Goal: Task Accomplishment & Management: Use online tool/utility

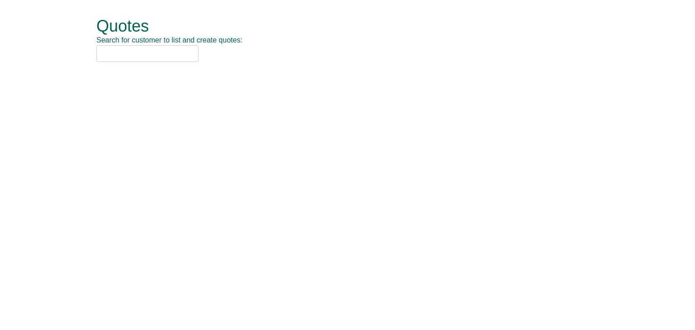
click at [124, 52] on input "text" at bounding box center [147, 53] width 102 height 17
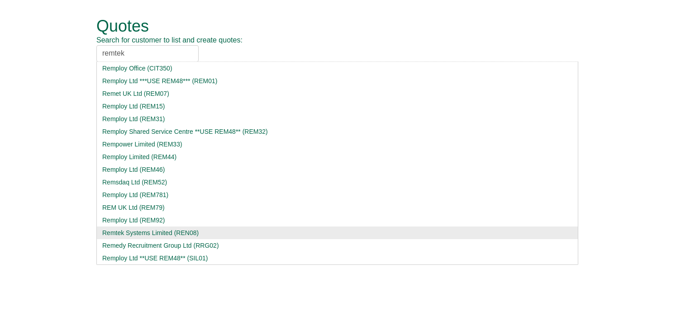
type input "remtek"
click at [161, 234] on div "Remtek Systems Limited (REN08)" at bounding box center [337, 233] width 470 height 9
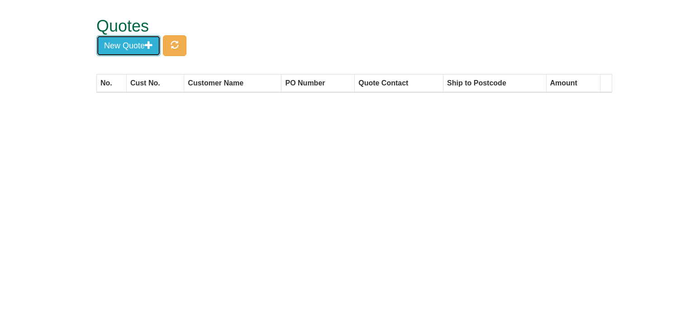
click at [134, 40] on button "New Quote" at bounding box center [128, 45] width 64 height 21
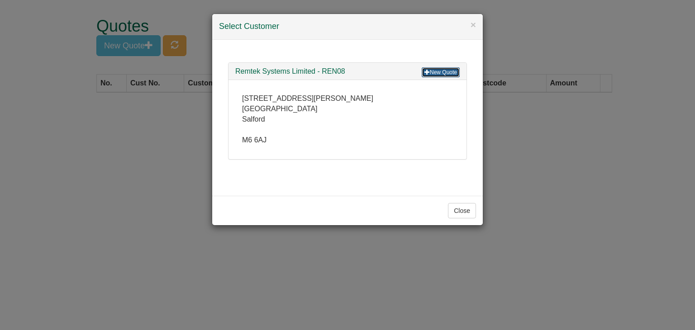
click at [450, 73] on link "New Quote" at bounding box center [441, 72] width 38 height 10
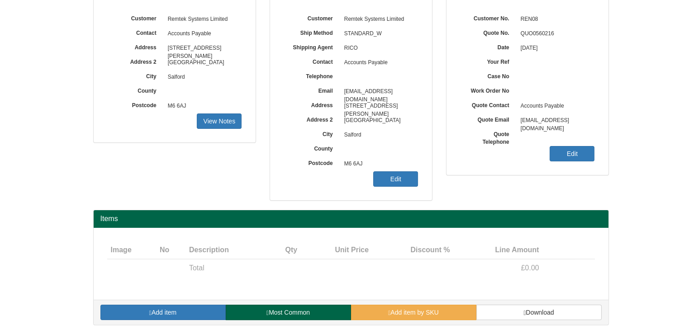
scroll to position [109, 0]
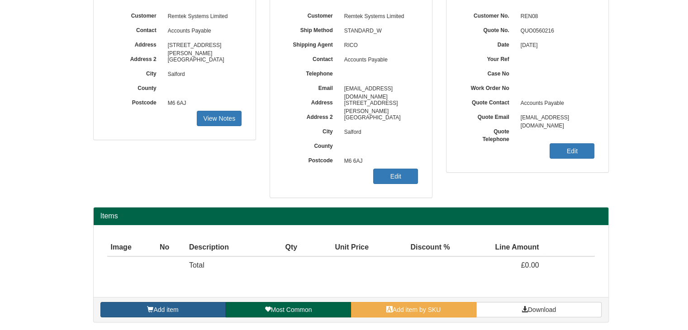
click at [179, 306] on link "Add item" at bounding box center [162, 309] width 125 height 15
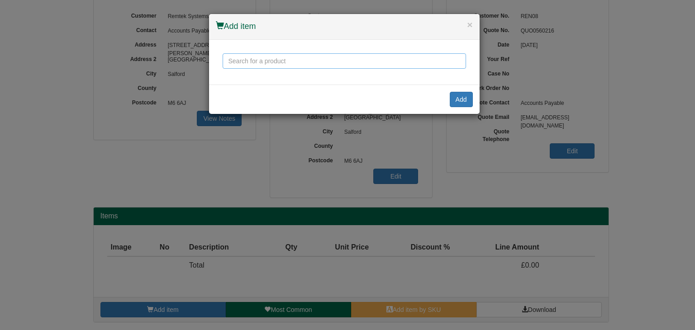
click at [299, 58] on input "text" at bounding box center [344, 60] width 243 height 15
paste input "3823185"
type input "3823185"
click at [463, 98] on button "Add" at bounding box center [461, 99] width 23 height 15
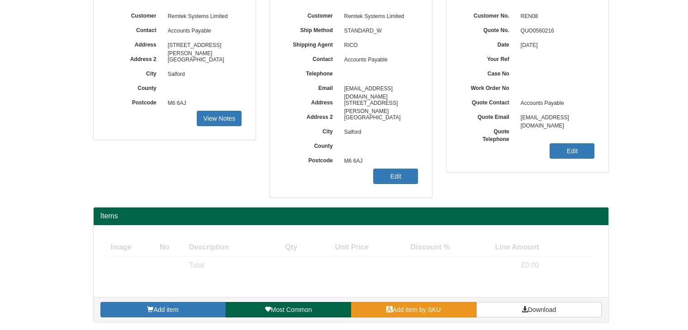
click at [397, 306] on span "Add item by SKU" at bounding box center [417, 309] width 48 height 7
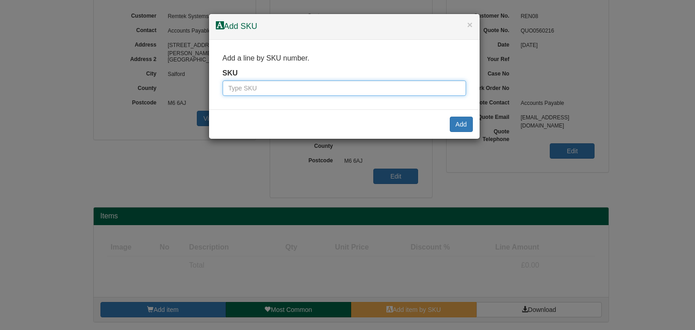
click at [250, 84] on input "text" at bounding box center [344, 88] width 243 height 15
paste input "100143018"
type input "100143018"
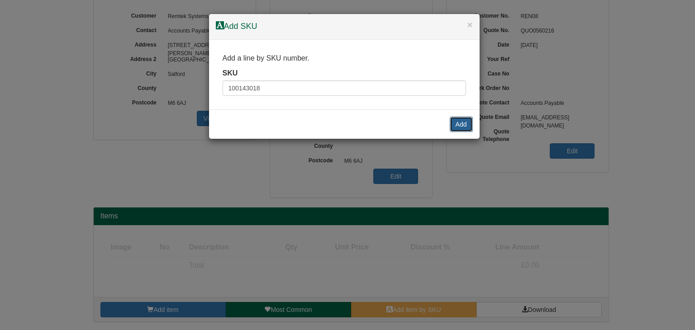
click at [461, 124] on button "Add" at bounding box center [461, 124] width 23 height 15
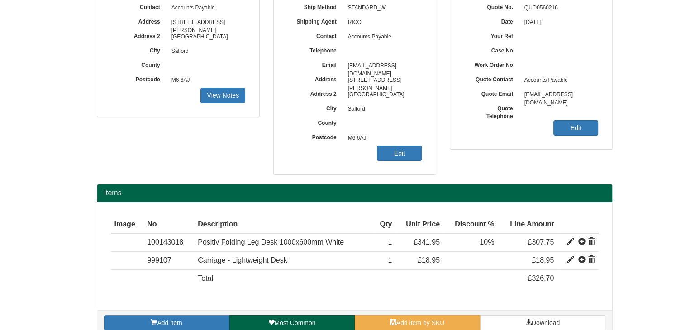
scroll to position [145, 0]
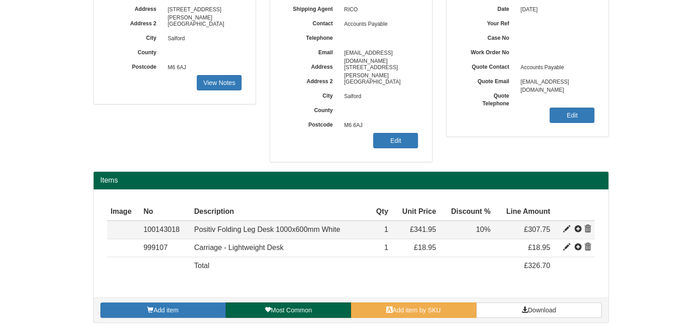
click at [568, 228] on span at bounding box center [566, 229] width 7 height 7
type input "Positiv Folding Leg Desk 1000x600mm White"
type input "46.33"
type input "341.95"
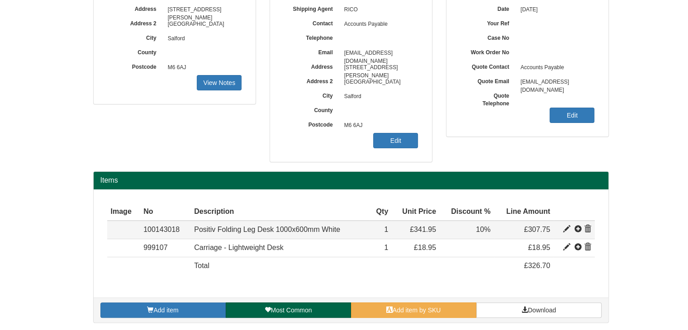
type input "1"
type input "10.00"
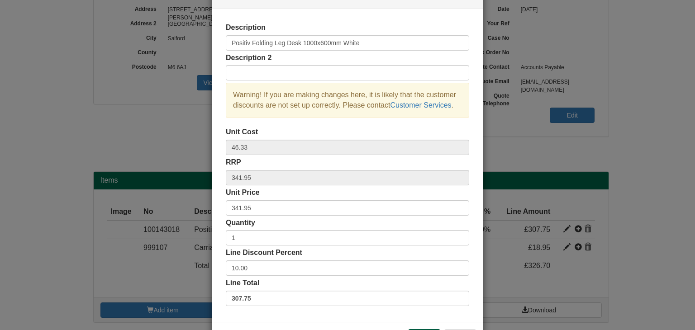
scroll to position [45, 0]
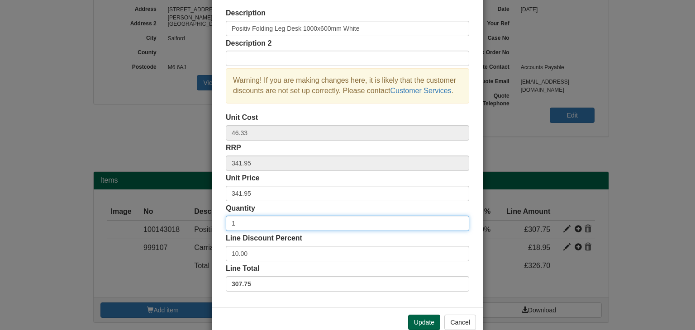
drag, startPoint x: 235, startPoint y: 224, endPoint x: 229, endPoint y: 224, distance: 5.9
click at [229, 224] on input "1" at bounding box center [347, 223] width 243 height 15
type input "5"
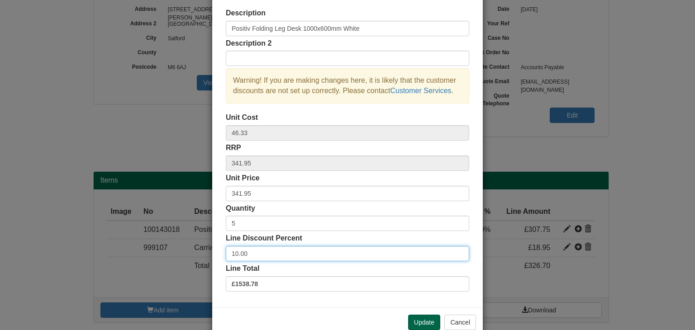
drag, startPoint x: 253, startPoint y: 250, endPoint x: 215, endPoint y: 254, distance: 37.4
click at [215, 255] on div "Description Positiv Folding Leg Desk 1000x600mm White Description 2 Warning! If…" at bounding box center [347, 151] width 271 height 313
type input "20"
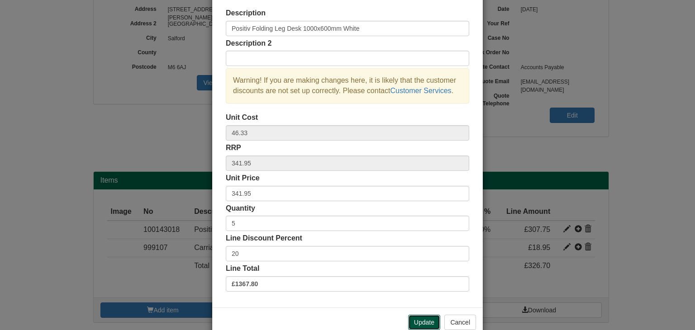
click at [423, 324] on button "Update" at bounding box center [424, 322] width 32 height 15
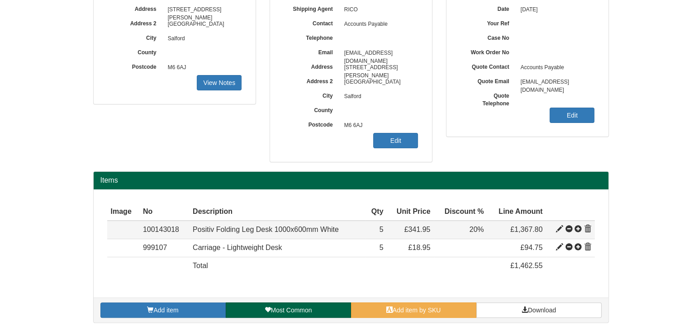
click at [557, 226] on span at bounding box center [559, 229] width 7 height 7
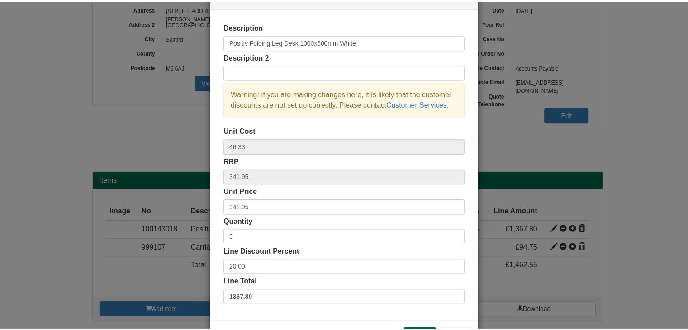
scroll to position [65, 0]
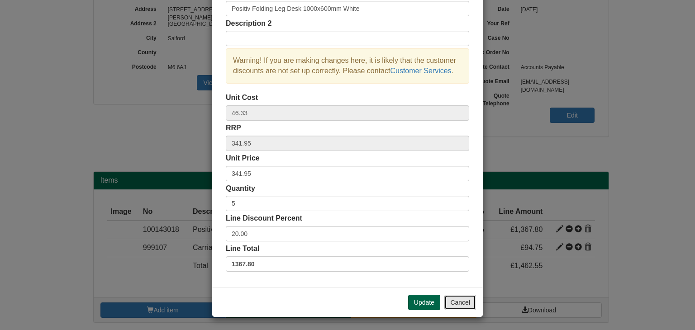
click at [457, 301] on button "Cancel" at bounding box center [460, 302] width 32 height 15
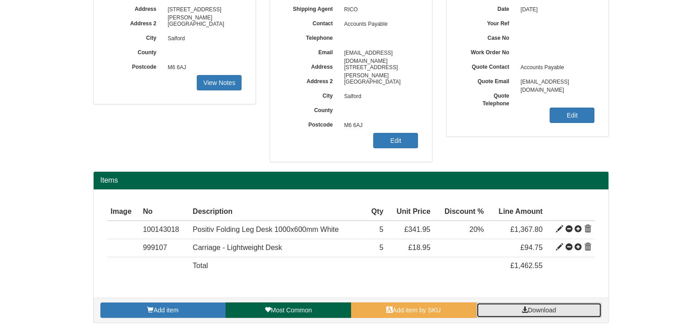
click at [507, 305] on link "Download" at bounding box center [538, 310] width 125 height 15
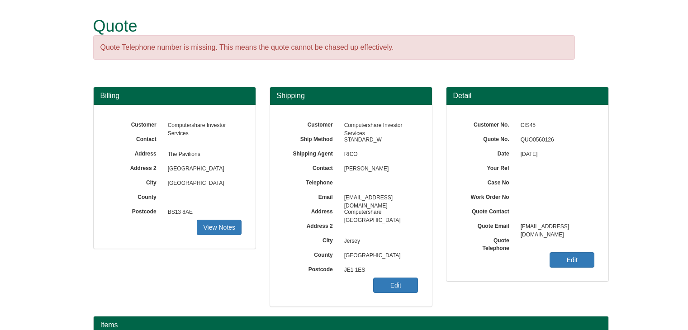
scroll to position [79, 0]
